Goal: Information Seeking & Learning: Find specific fact

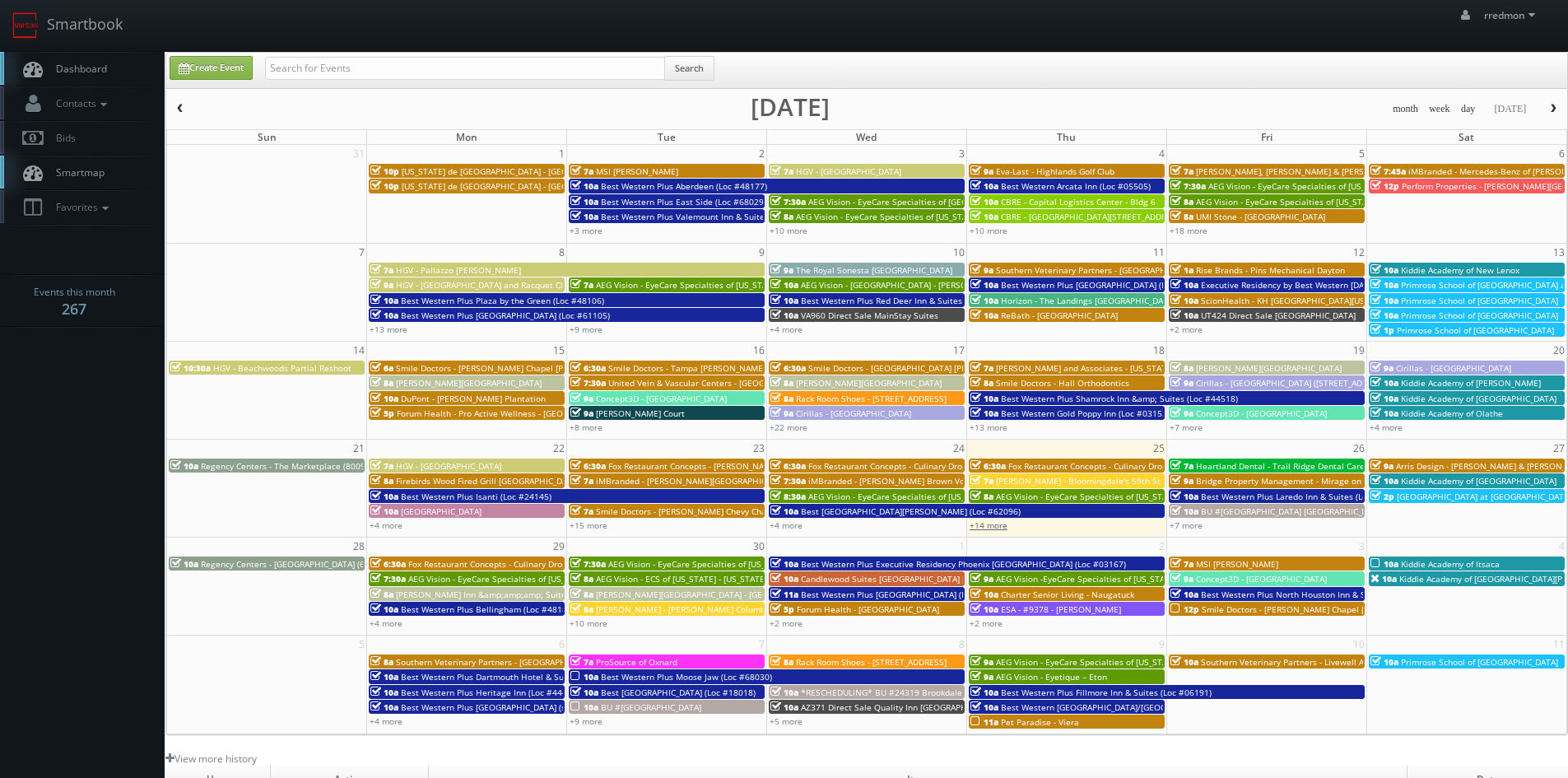
click at [989, 526] on link "+14 more" at bounding box center [989, 525] width 38 height 12
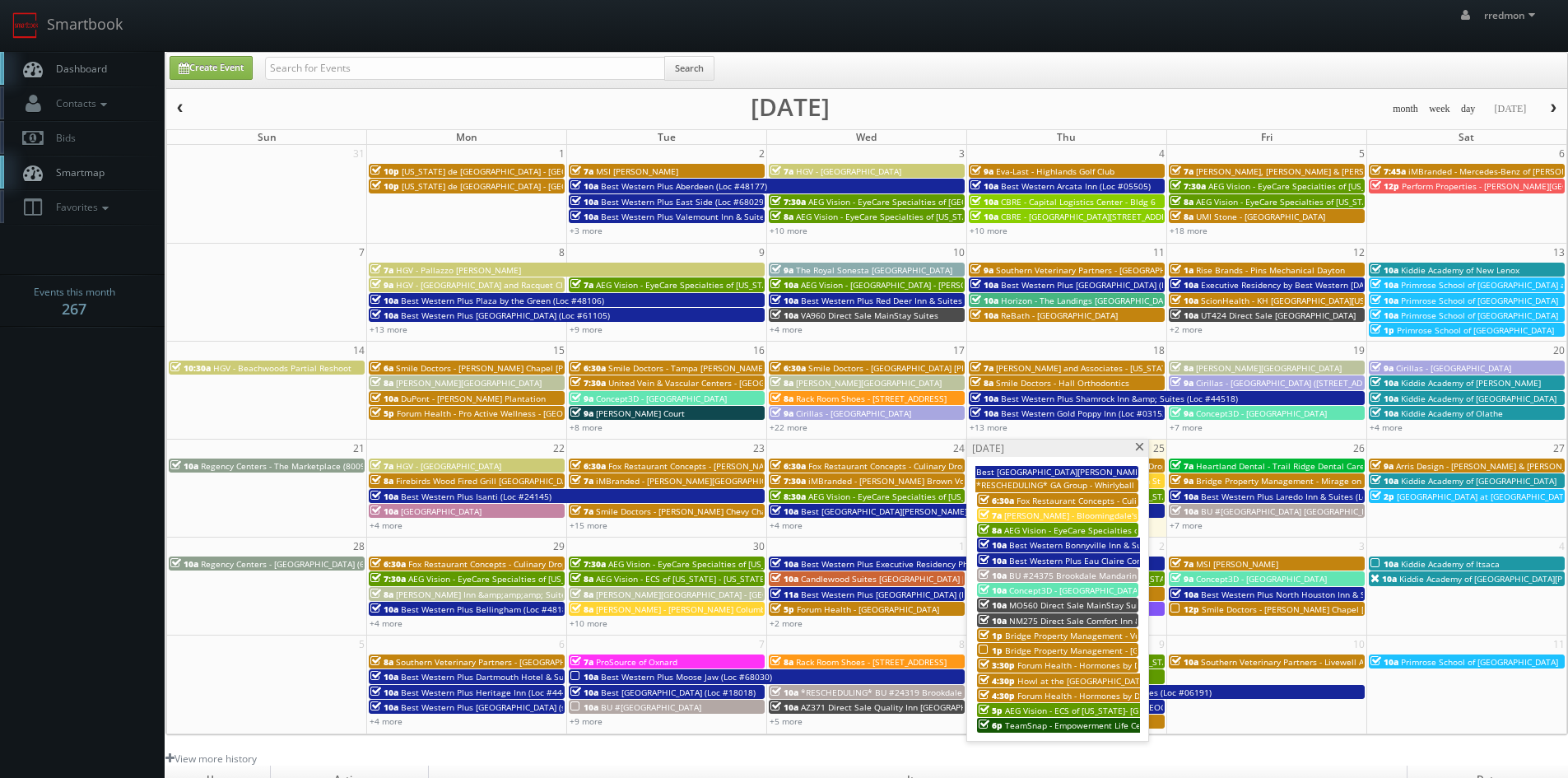
click at [1066, 632] on span "Bridge Property Management - Vue at [GEOGRAPHIC_DATA]" at bounding box center [1122, 635] width 234 height 12
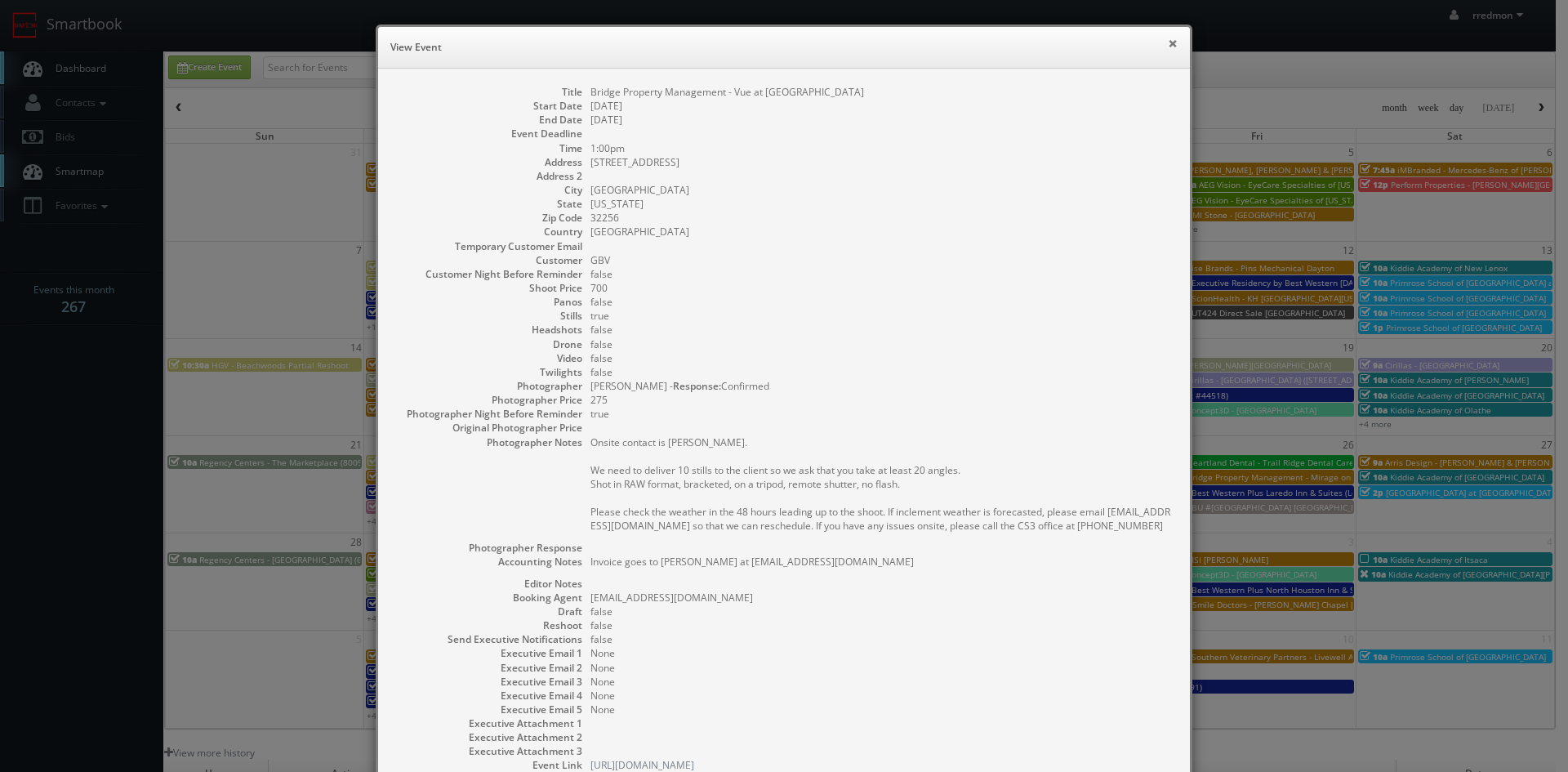
click at [1168, 47] on button "×" at bounding box center [1173, 43] width 10 height 12
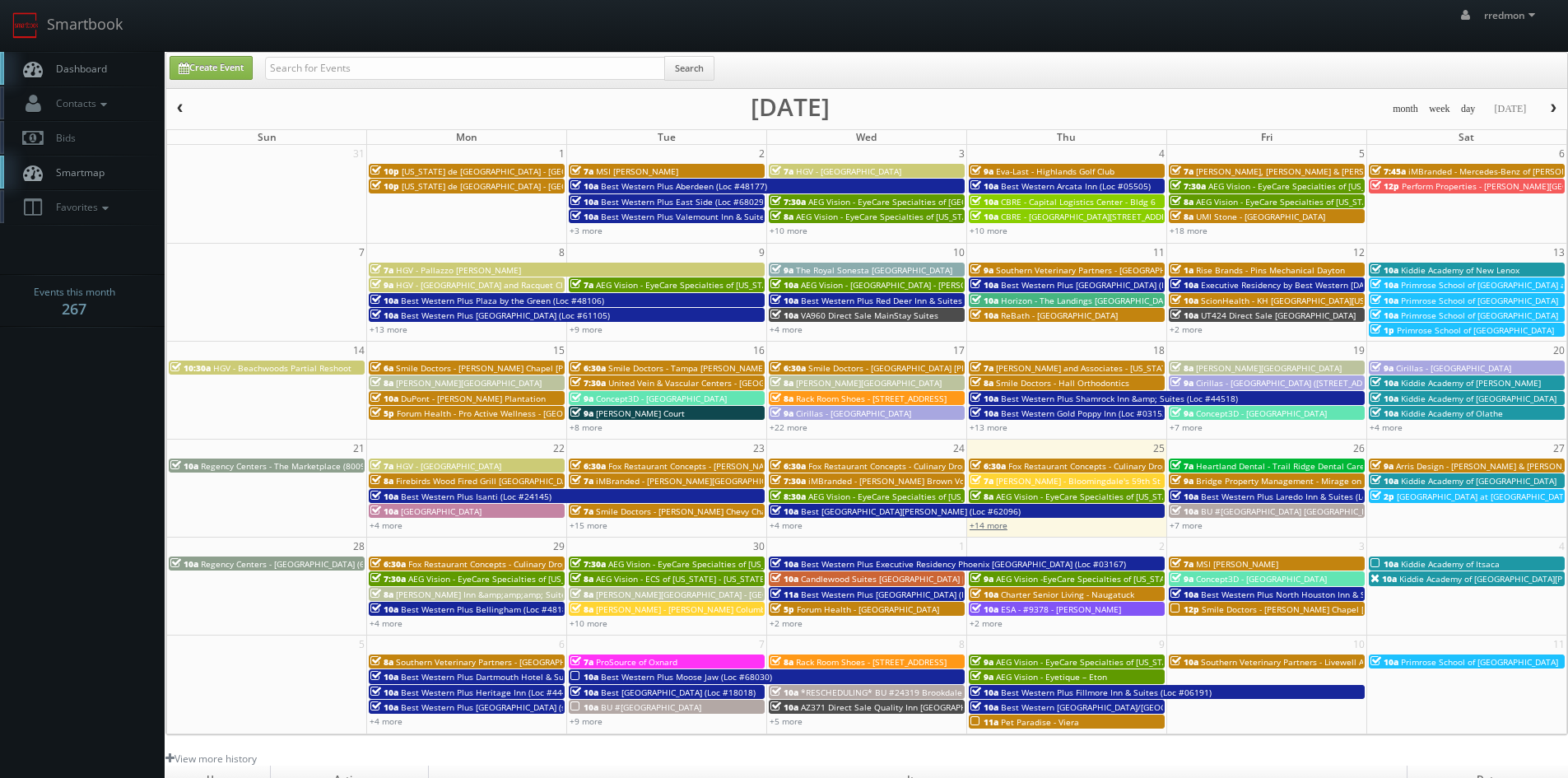
click at [999, 521] on link "+14 more" at bounding box center [989, 525] width 38 height 12
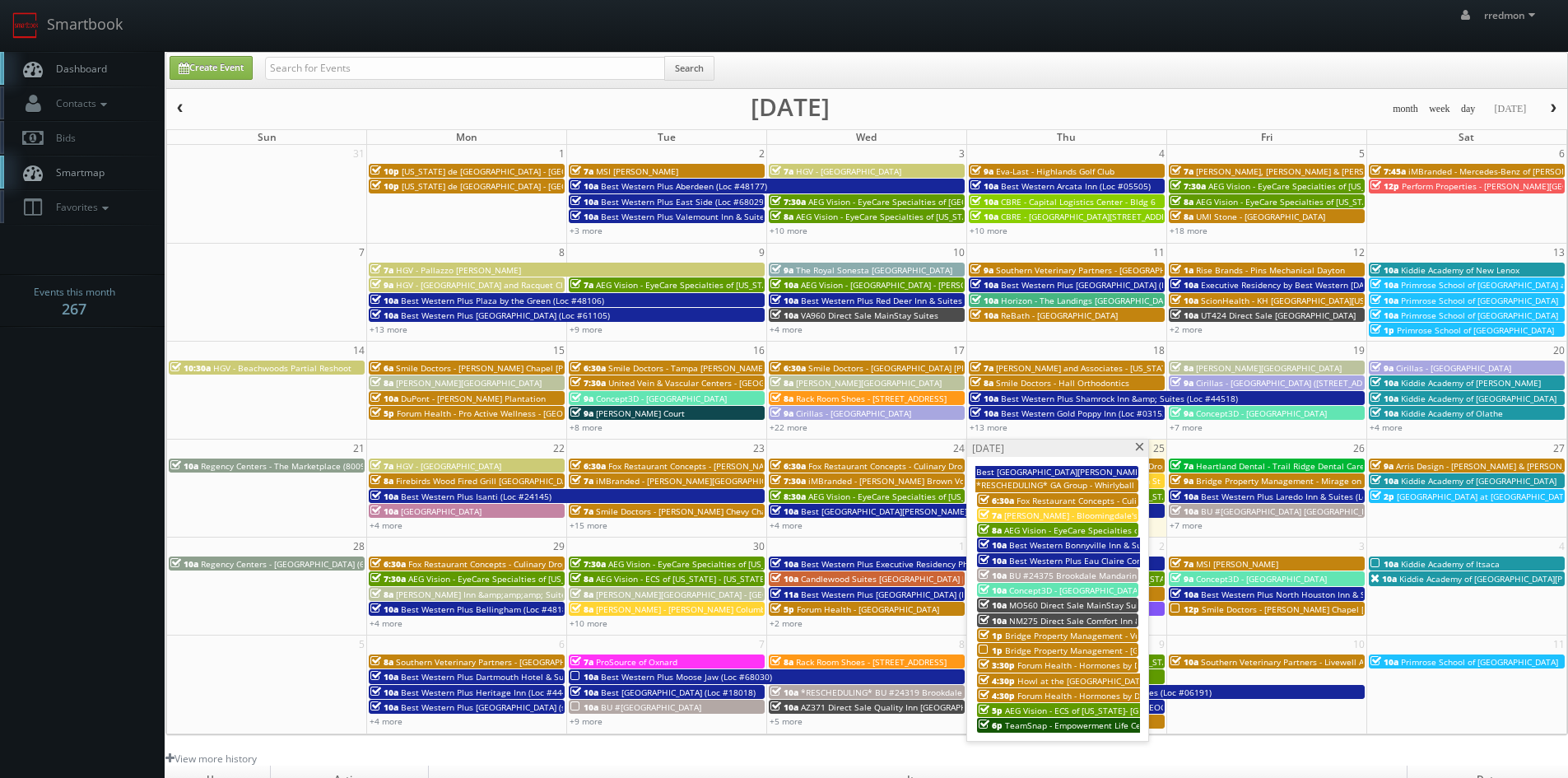
scroll to position [82, 0]
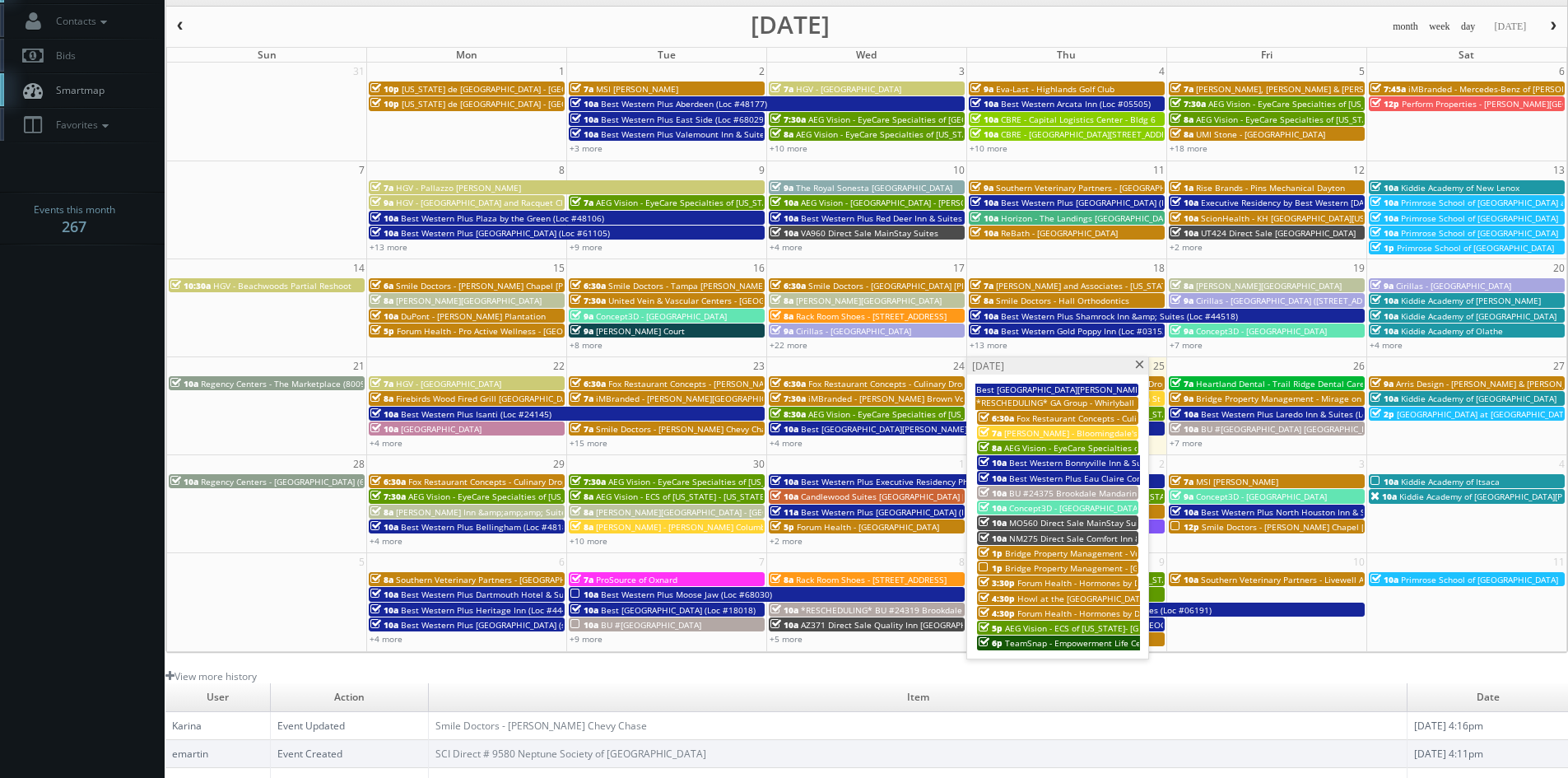
click at [1020, 546] on link "1p Bridge Property Management - Vue at Baymeadows" at bounding box center [1057, 552] width 161 height 14
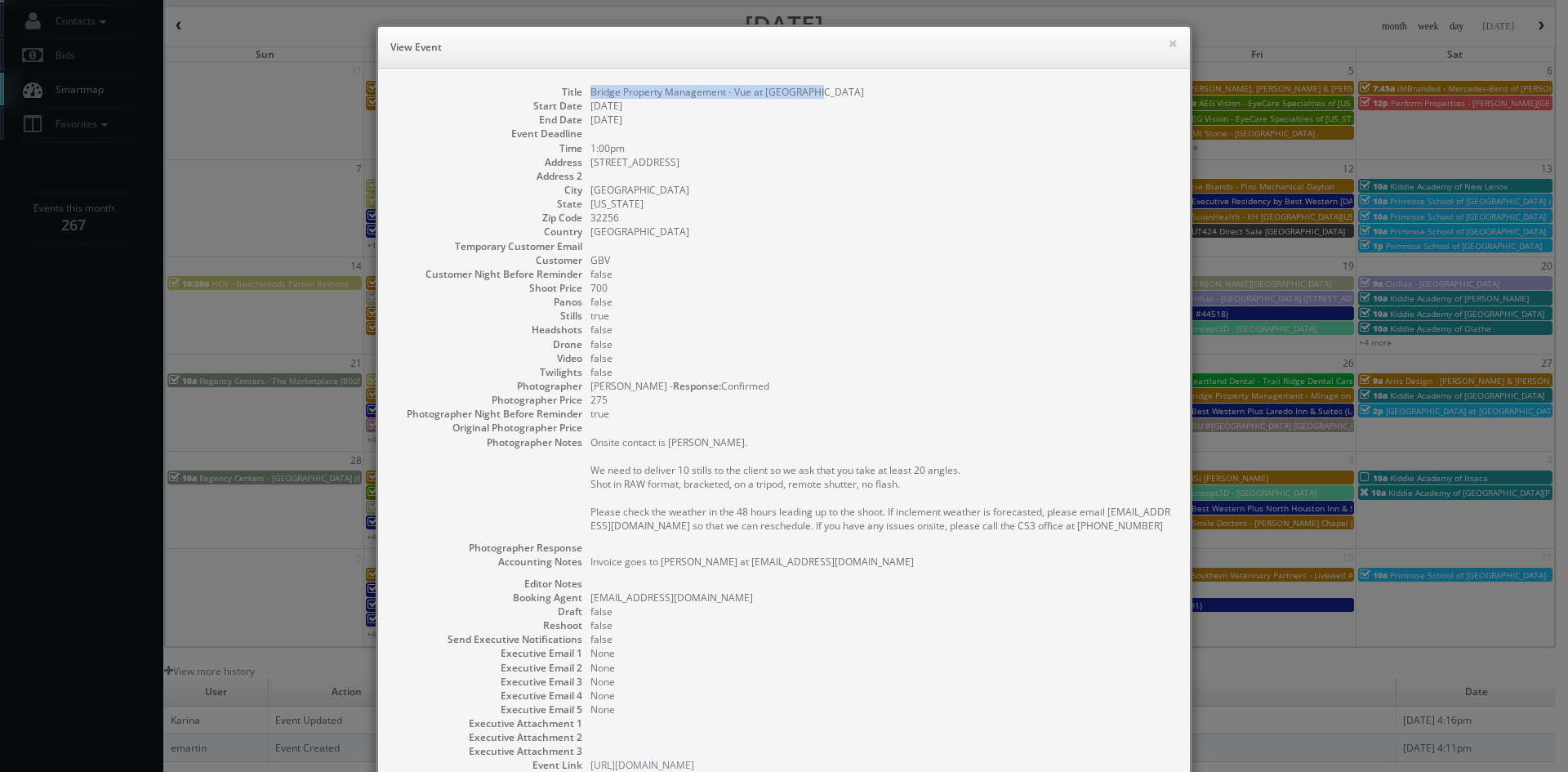
drag, startPoint x: 824, startPoint y: 96, endPoint x: 584, endPoint y: 93, distance: 240.0
click at [591, 93] on dd "Bridge Property Management - Vue at [GEOGRAPHIC_DATA]" at bounding box center [882, 92] width 583 height 14
copy dd "Bridge Property Management - Vue at [GEOGRAPHIC_DATA]"
click at [1168, 45] on button "×" at bounding box center [1173, 43] width 10 height 12
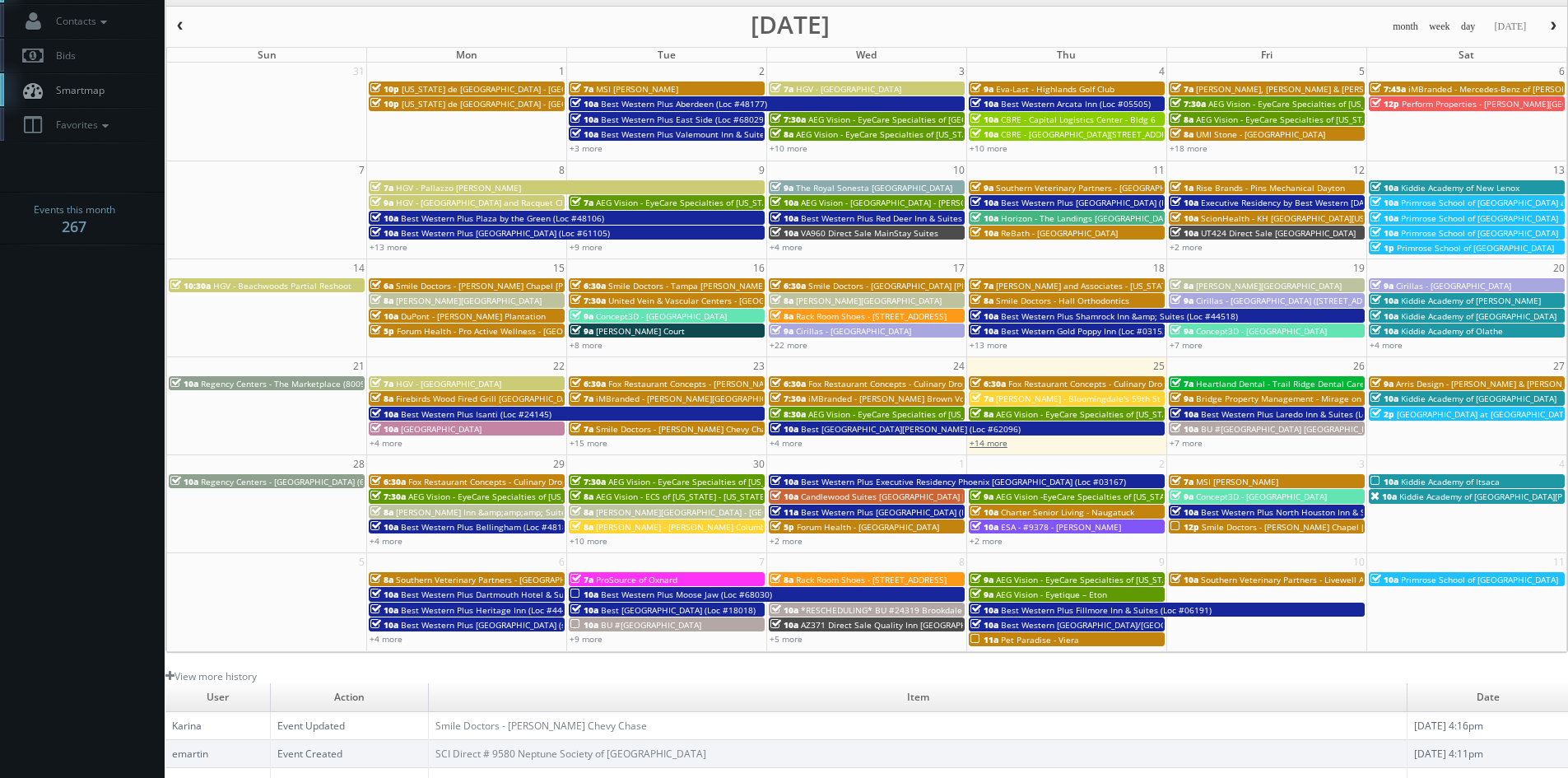
click at [992, 446] on link "+14 more" at bounding box center [989, 443] width 38 height 12
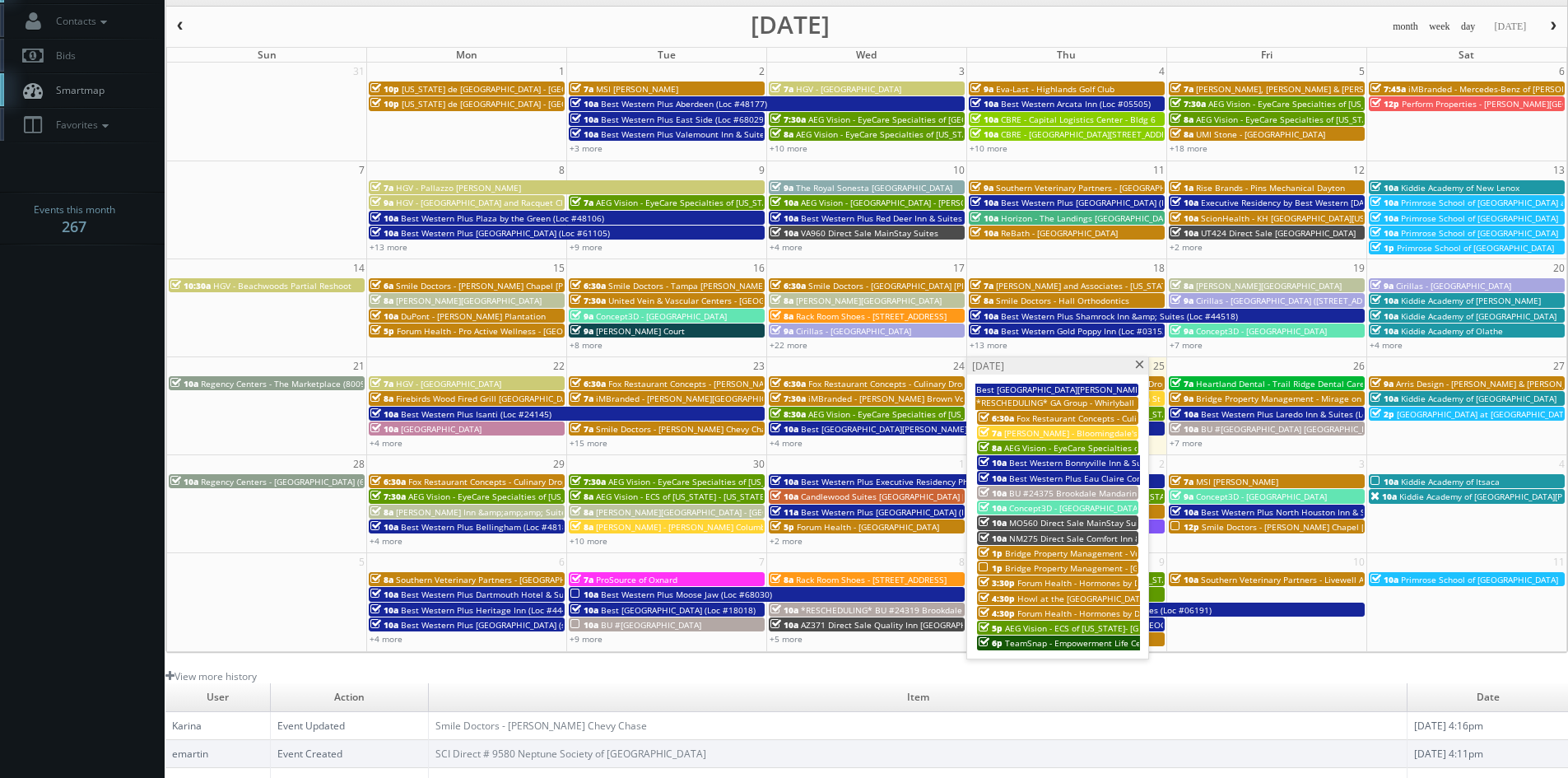
click at [1084, 564] on span "Bridge Property Management - Westland Park" at bounding box center [1108, 568] width 205 height 12
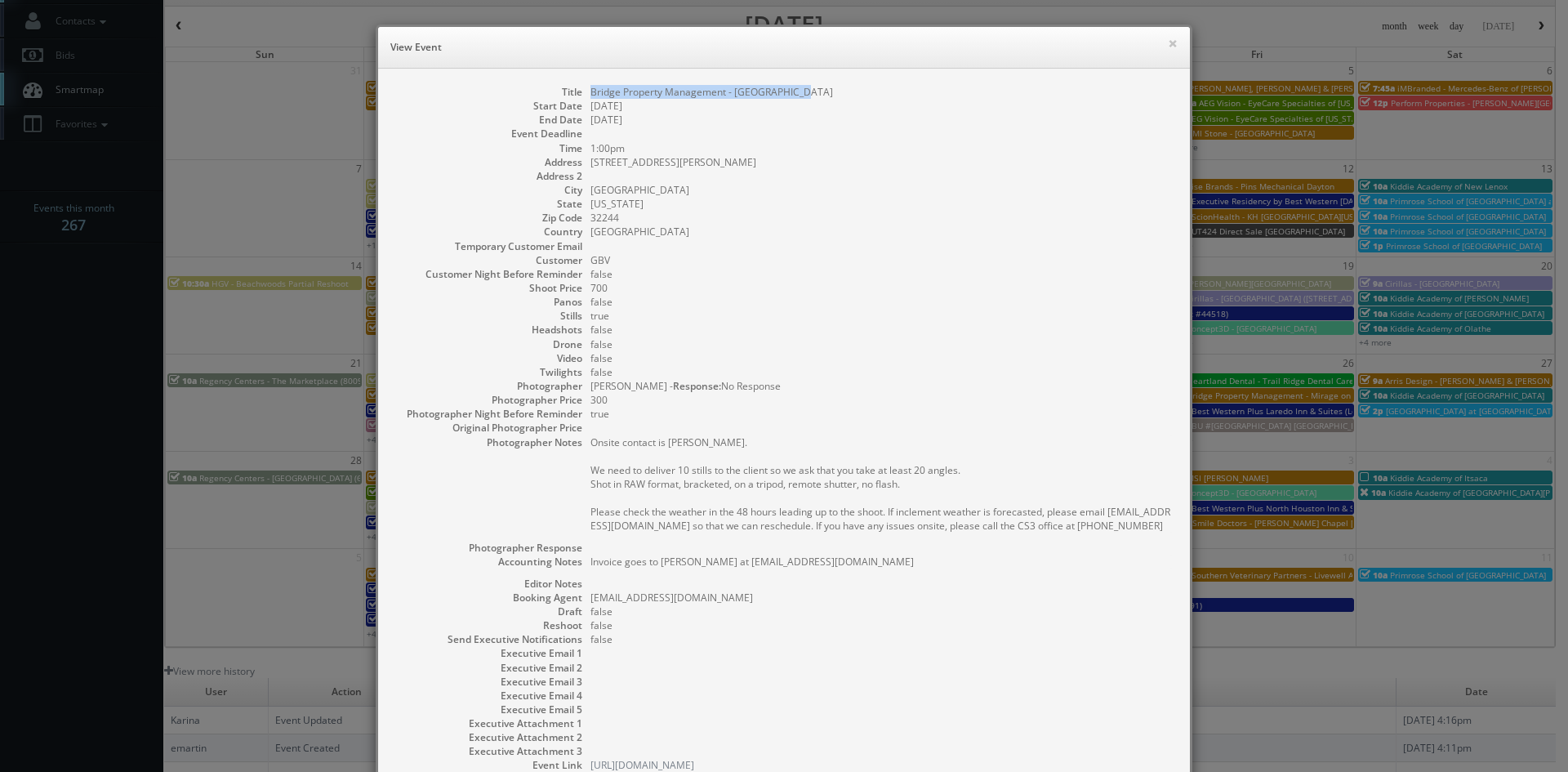
drag, startPoint x: 807, startPoint y: 92, endPoint x: 585, endPoint y: 93, distance: 222.0
click at [591, 93] on dd "Bridge Property Management - Westland Park" at bounding box center [882, 92] width 583 height 14
copy dd "Bridge Property Management - Westland Park"
click at [1168, 41] on button "×" at bounding box center [1173, 43] width 10 height 12
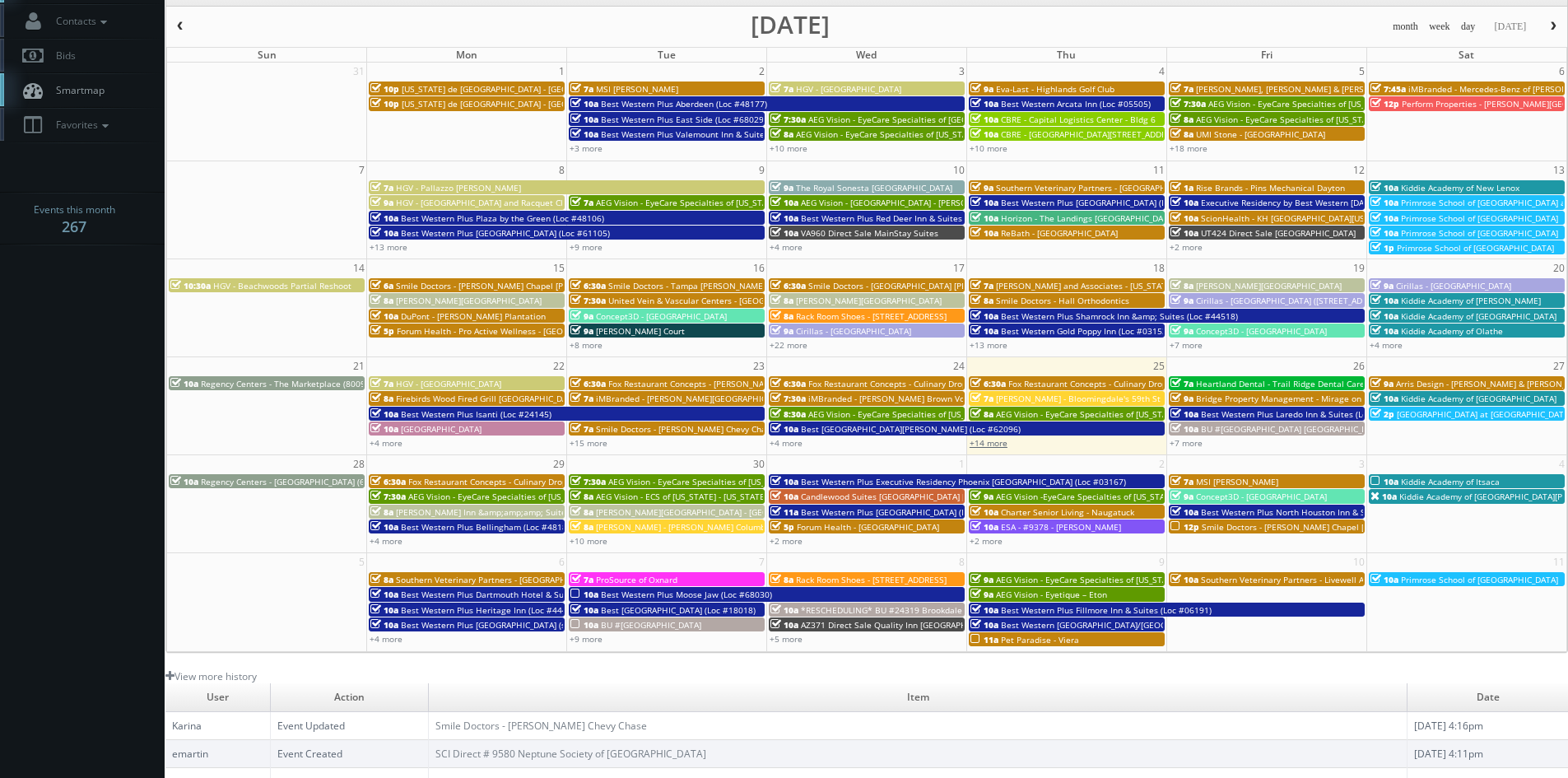
click at [994, 443] on link "+14 more" at bounding box center [989, 443] width 38 height 12
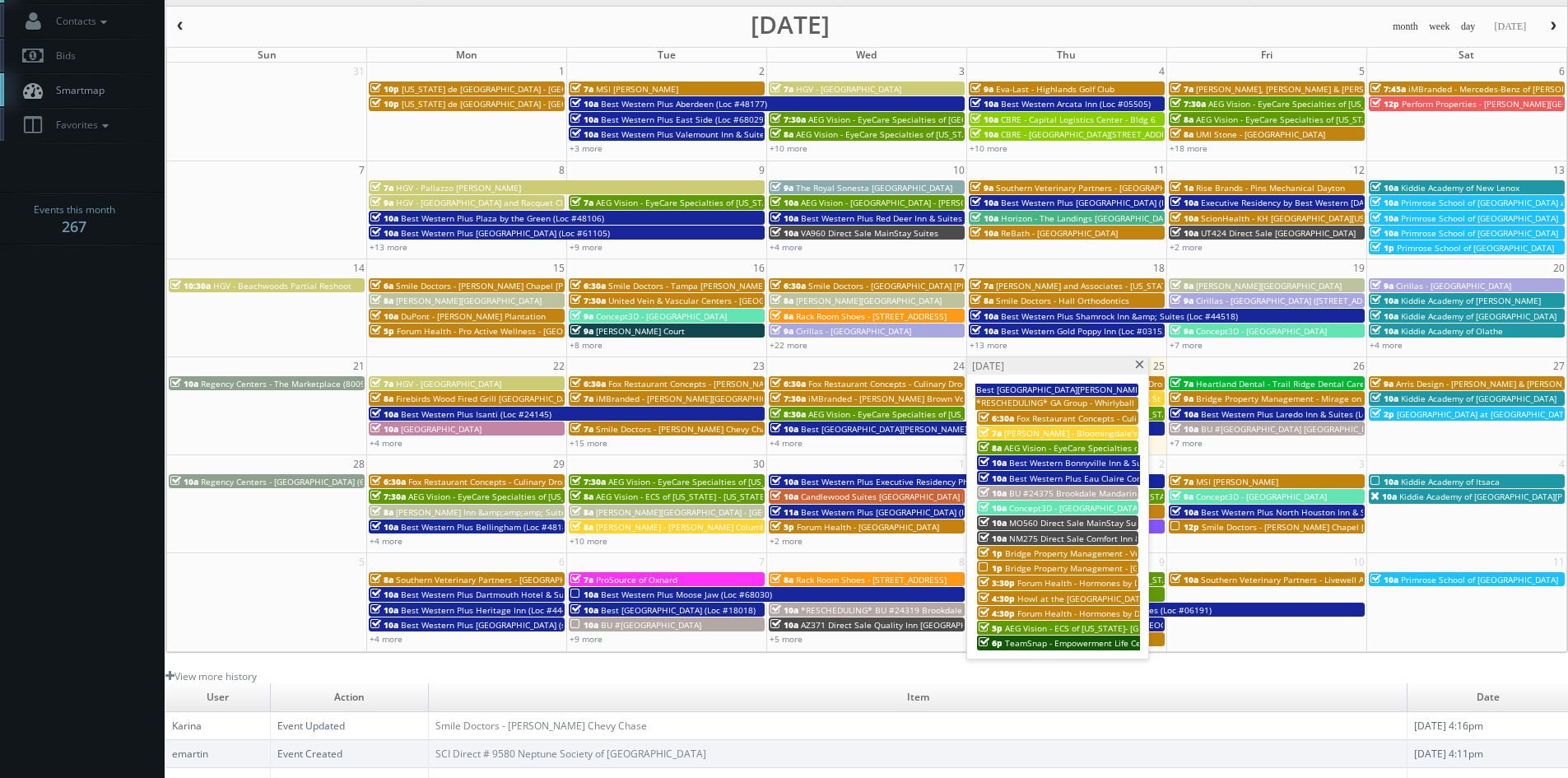
click at [1106, 578] on span "Forum Health - Hormones by Design - Waco Clinic" at bounding box center [1115, 583] width 197 height 12
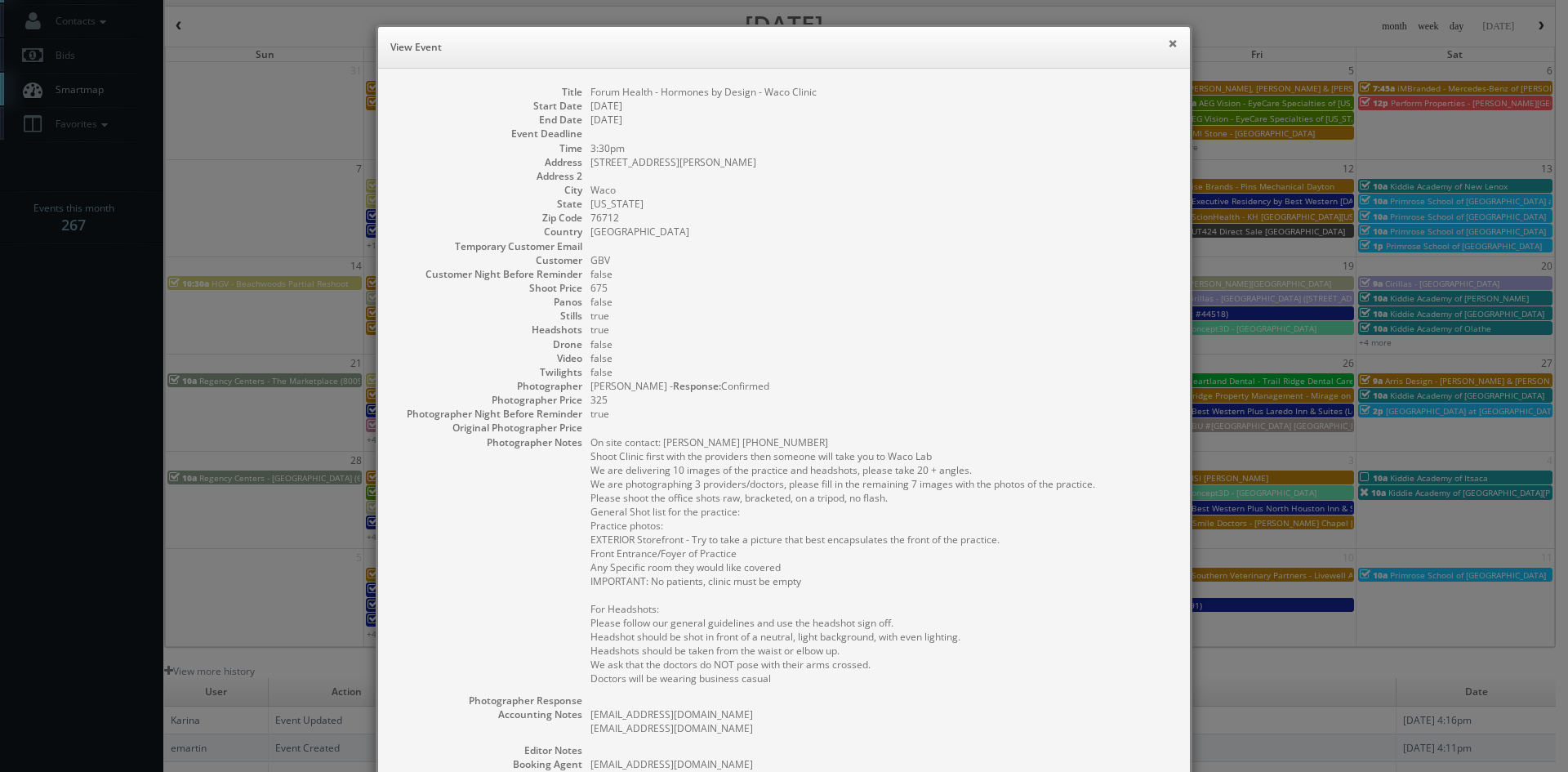
click at [1168, 47] on button "×" at bounding box center [1173, 43] width 10 height 12
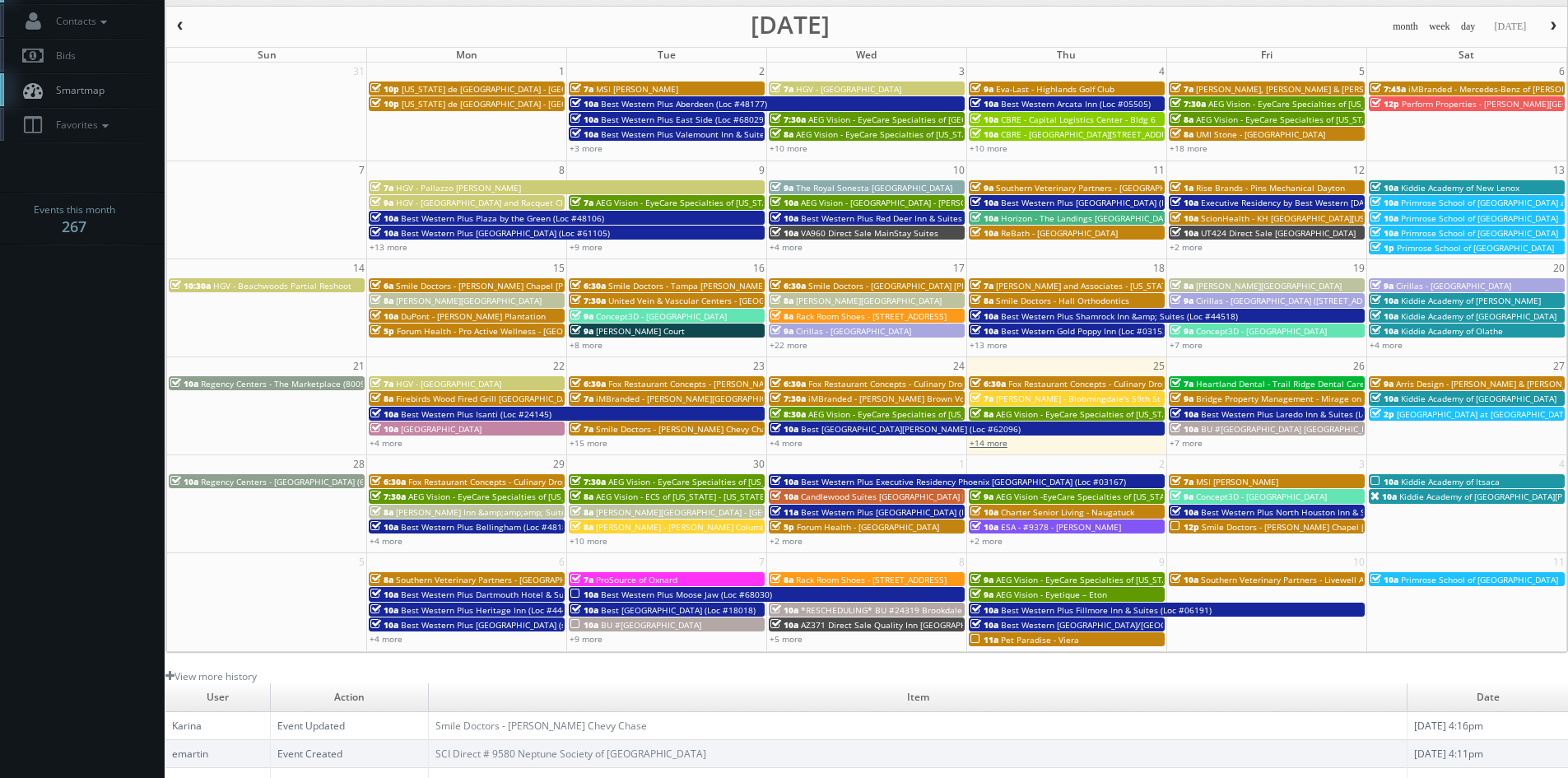
click at [999, 442] on link "+14 more" at bounding box center [989, 443] width 38 height 12
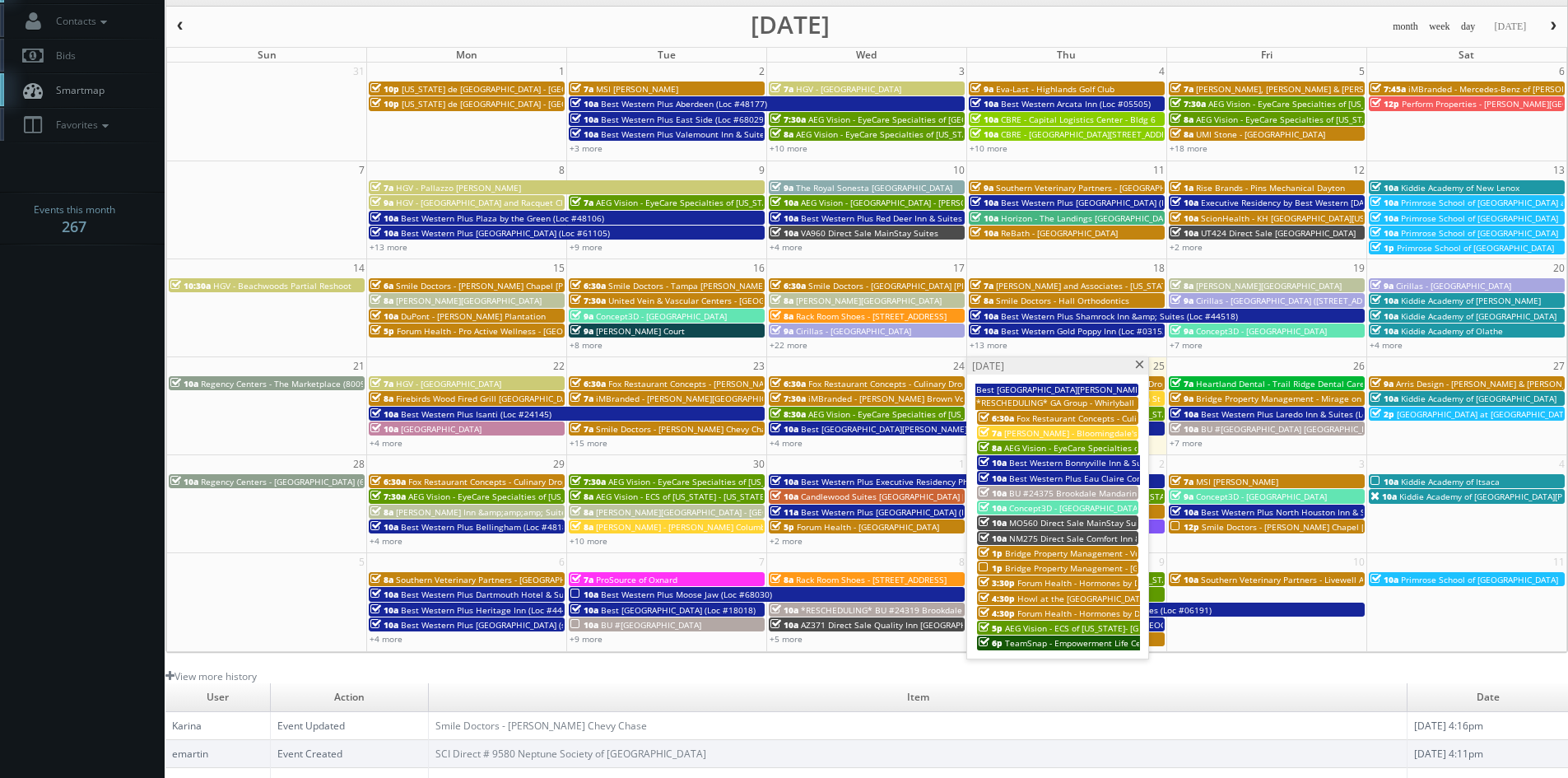
click at [1073, 614] on span "Forum Health - Hormones by Design -Waco Lab" at bounding box center [1110, 614] width 187 height 12
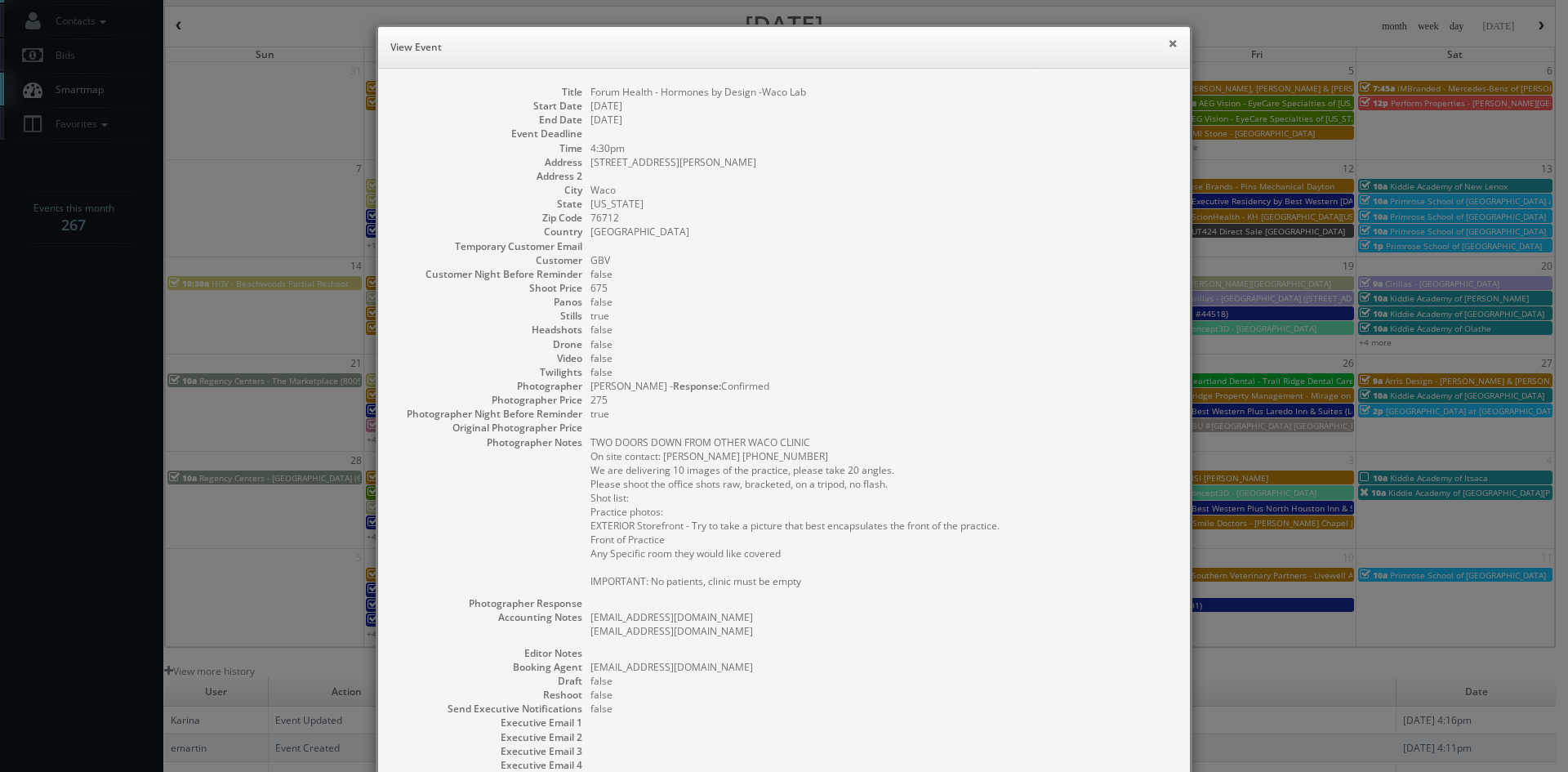
click at [1170, 41] on button "×" at bounding box center [1173, 43] width 10 height 12
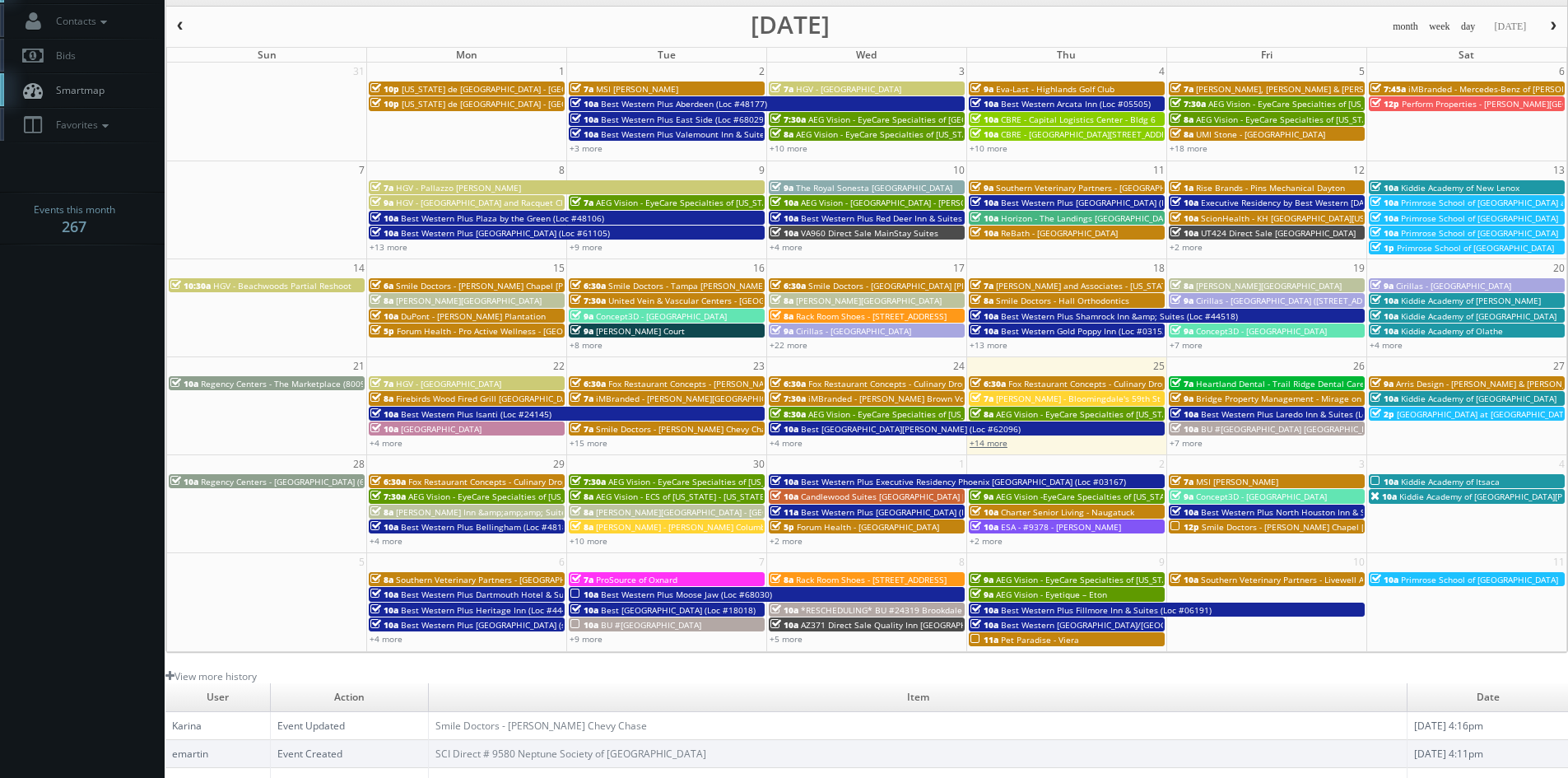
click at [999, 443] on link "+14 more" at bounding box center [989, 443] width 38 height 12
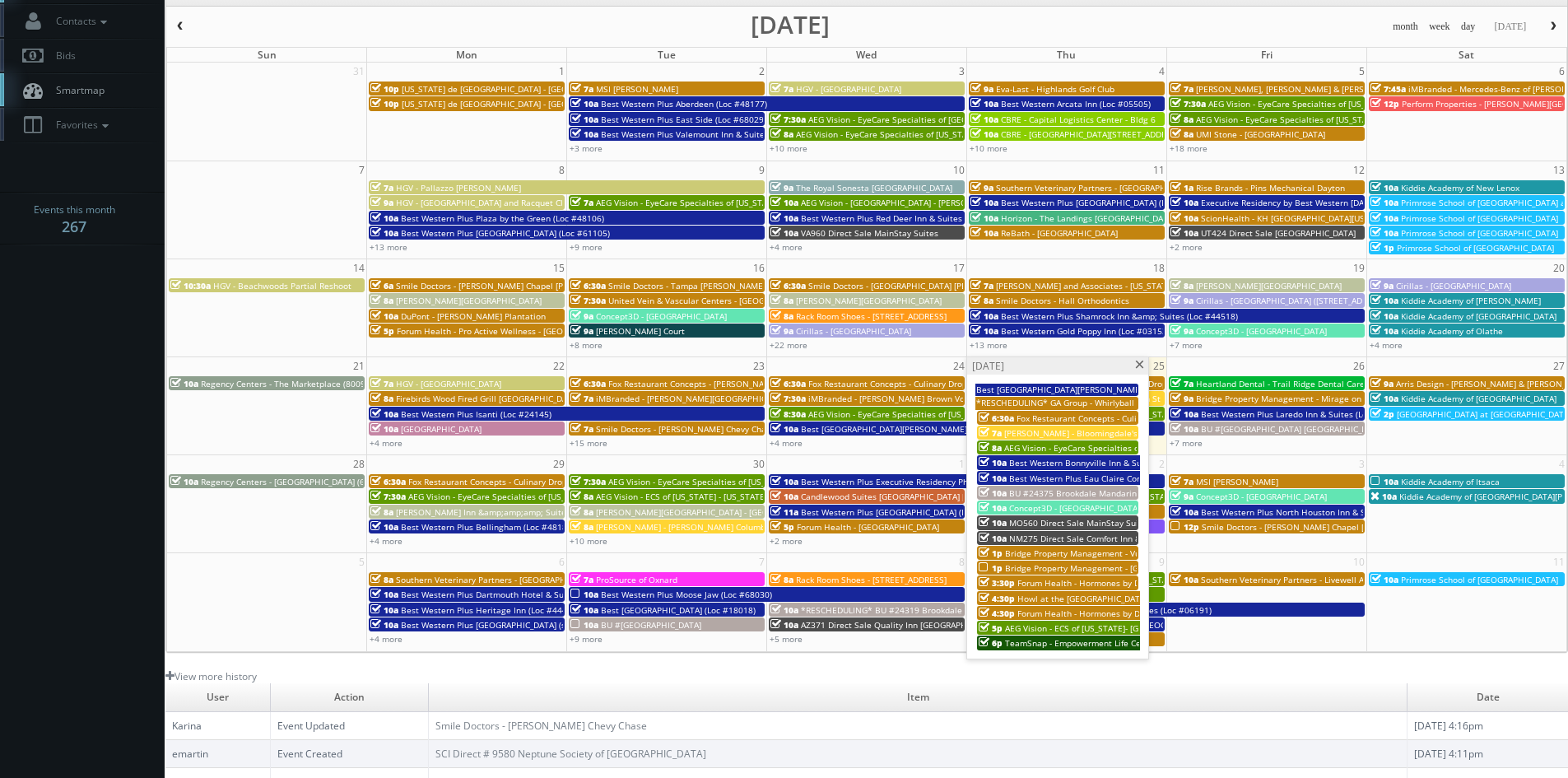
click at [1098, 628] on span "AEG Vision - ECS of Ohio- Maumee Bay Vision Center" at bounding box center [1108, 628] width 205 height 12
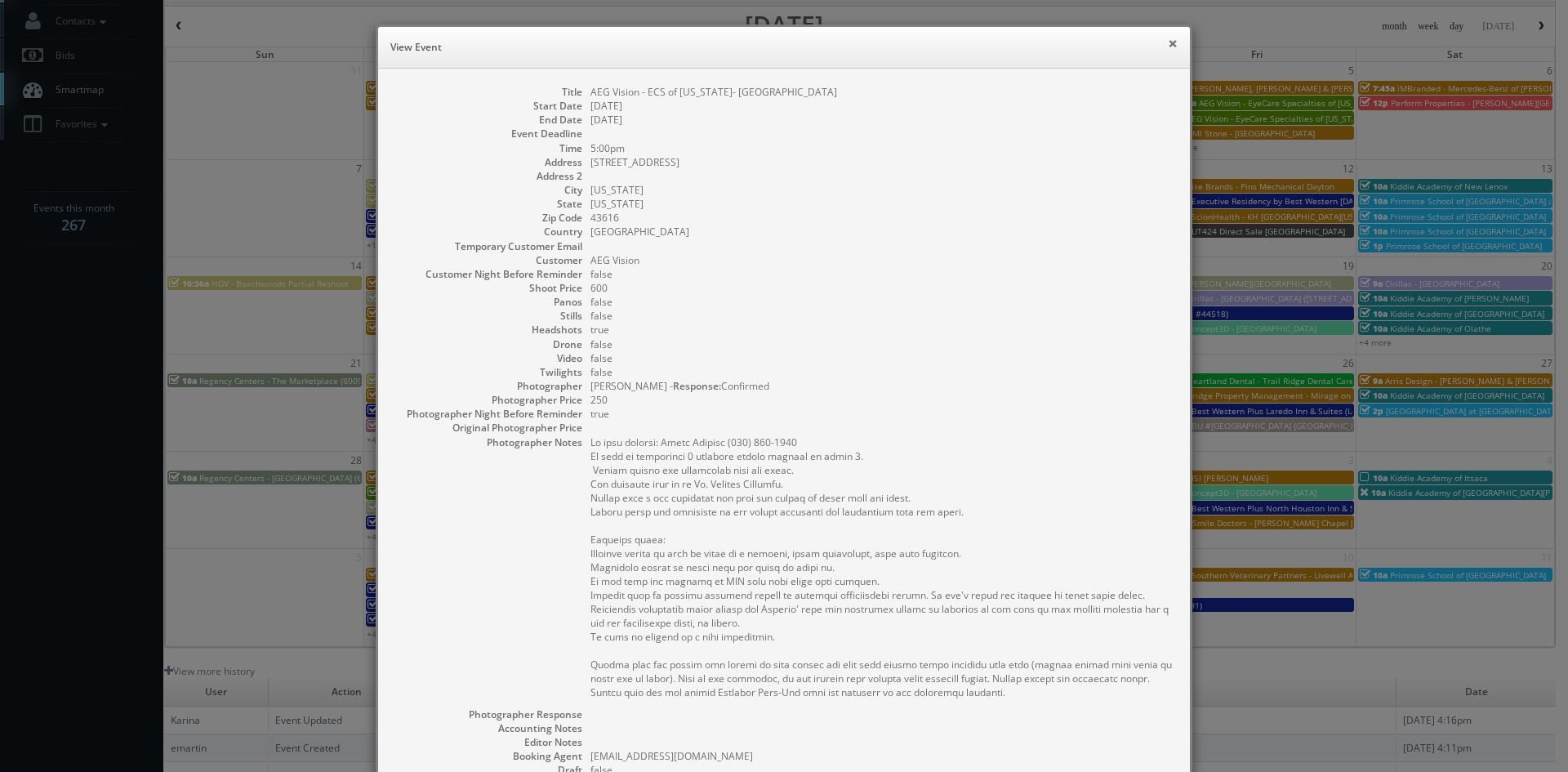
click at [1168, 49] on button "×" at bounding box center [1173, 43] width 10 height 12
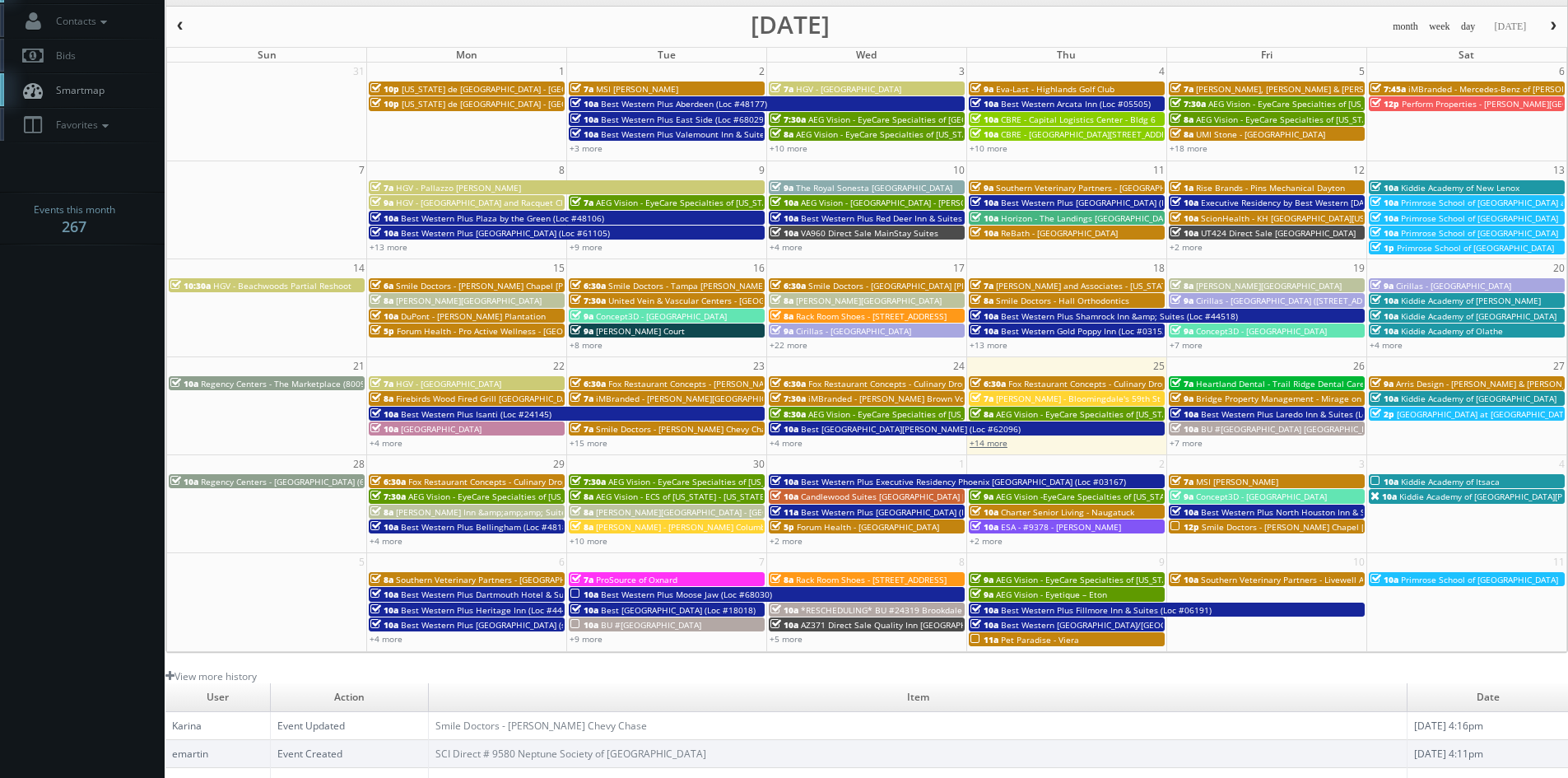
click at [980, 448] on link "+14 more" at bounding box center [989, 443] width 38 height 12
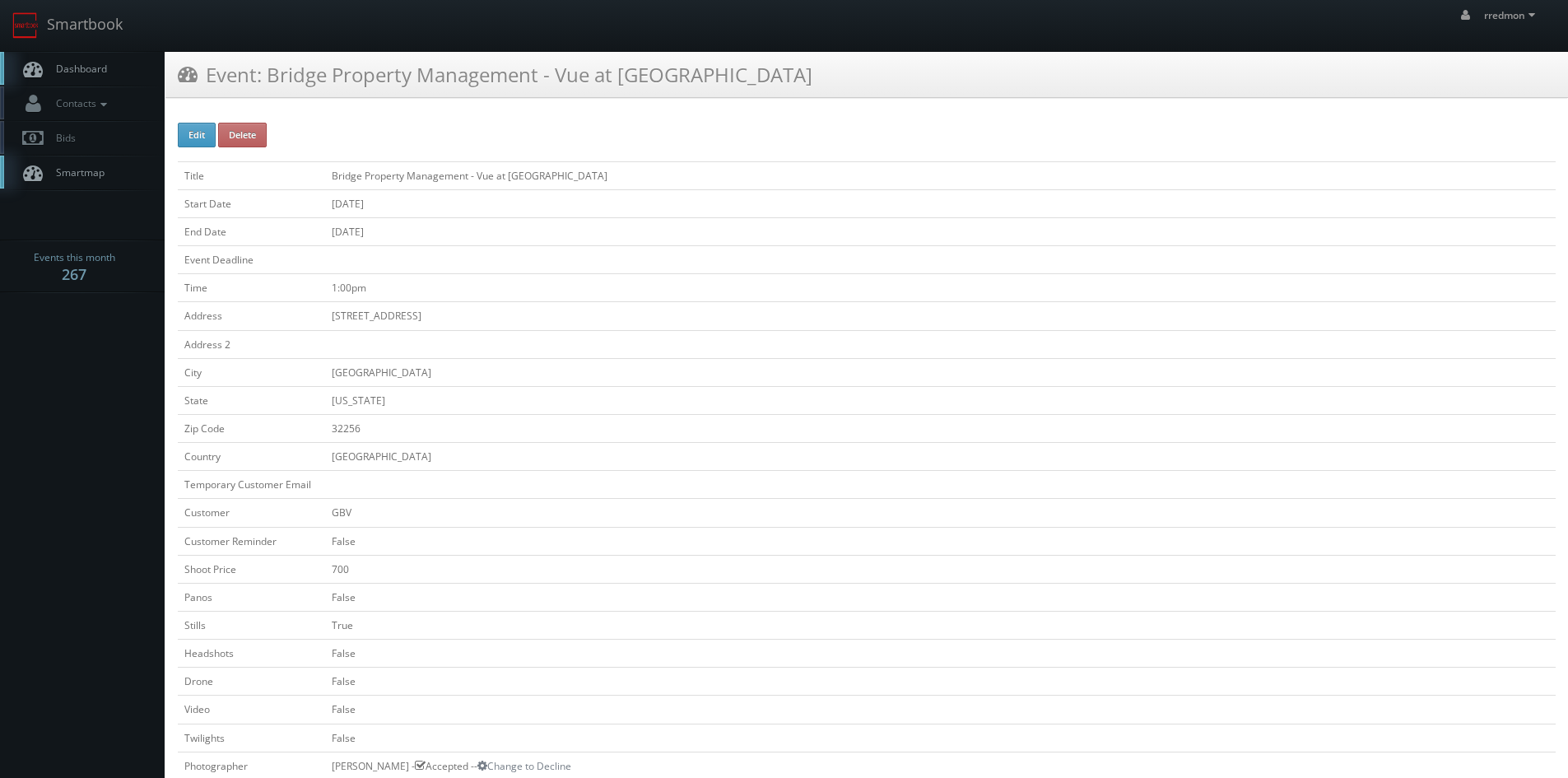
scroll to position [494, 0]
